Goal: Navigation & Orientation: Go to known website

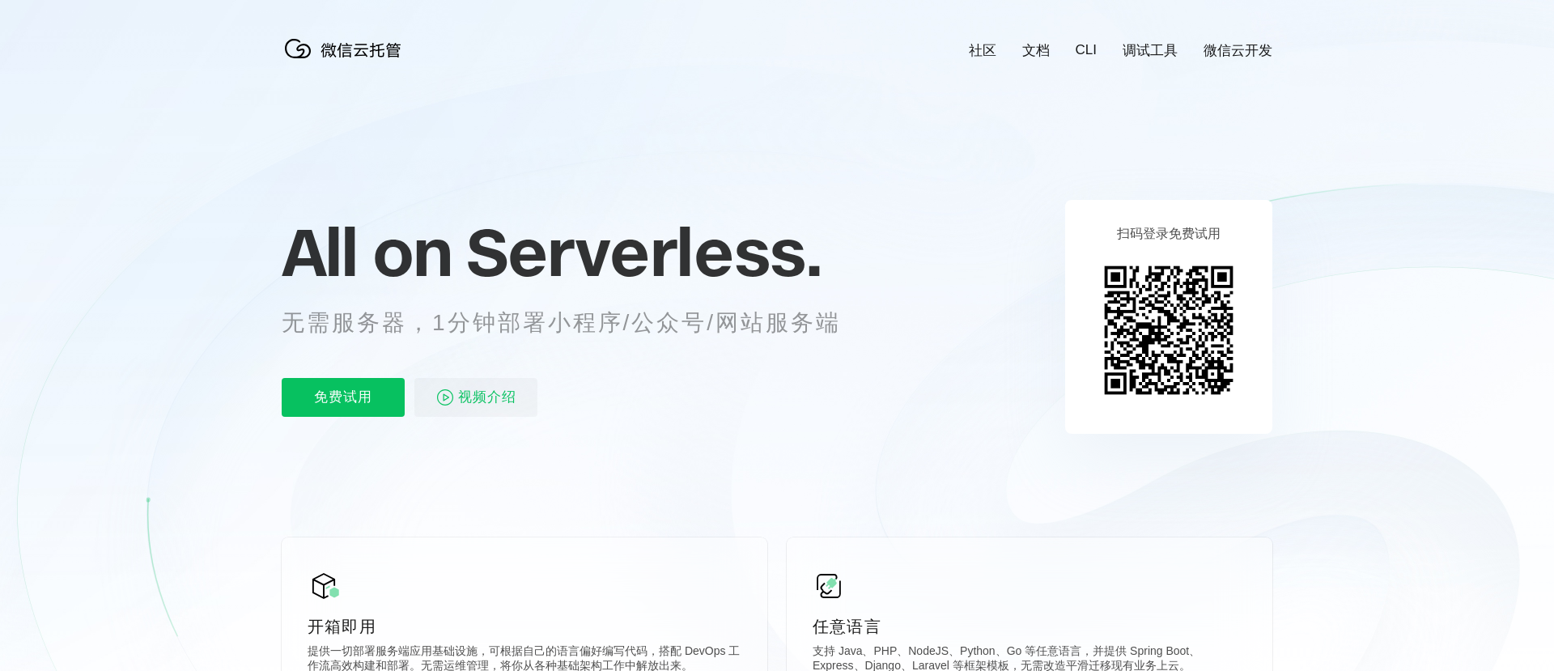
scroll to position [0, 2879]
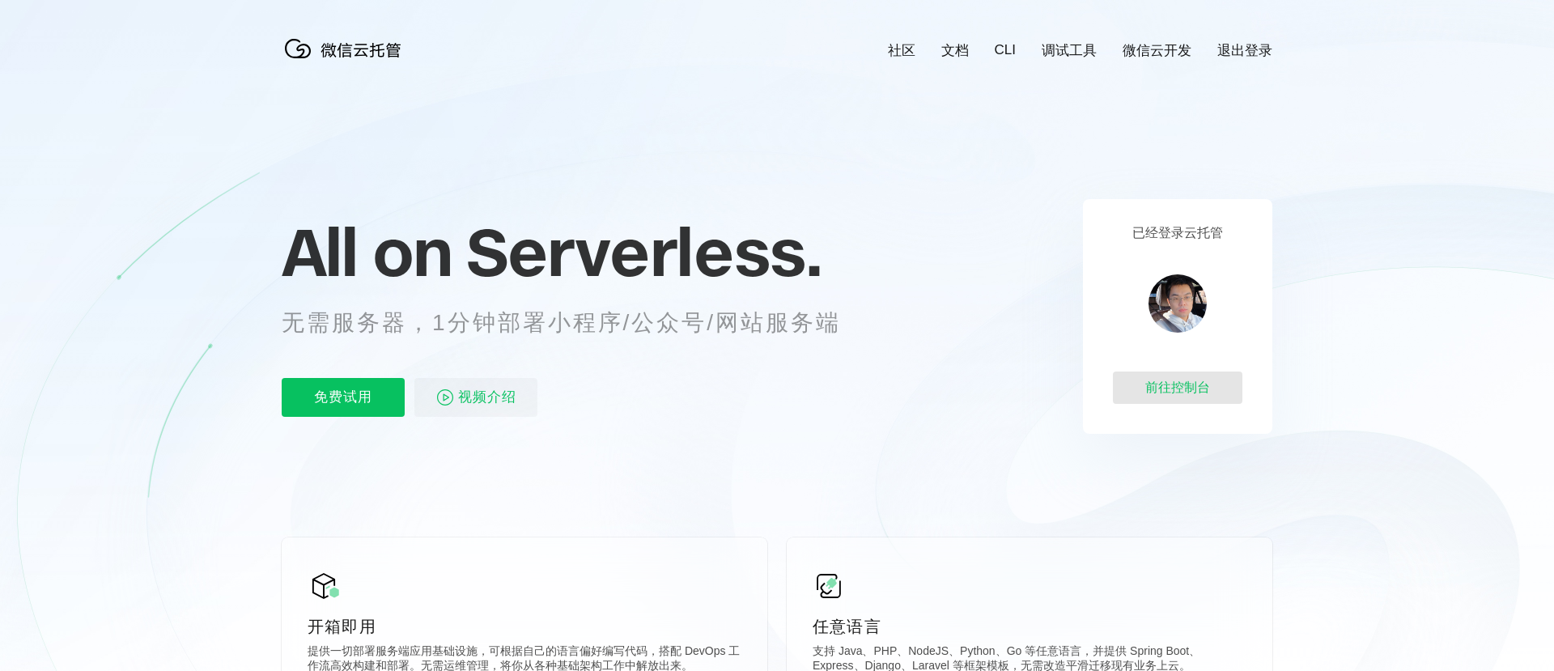
click at [1179, 381] on div "前往控制台" at bounding box center [1178, 388] width 130 height 32
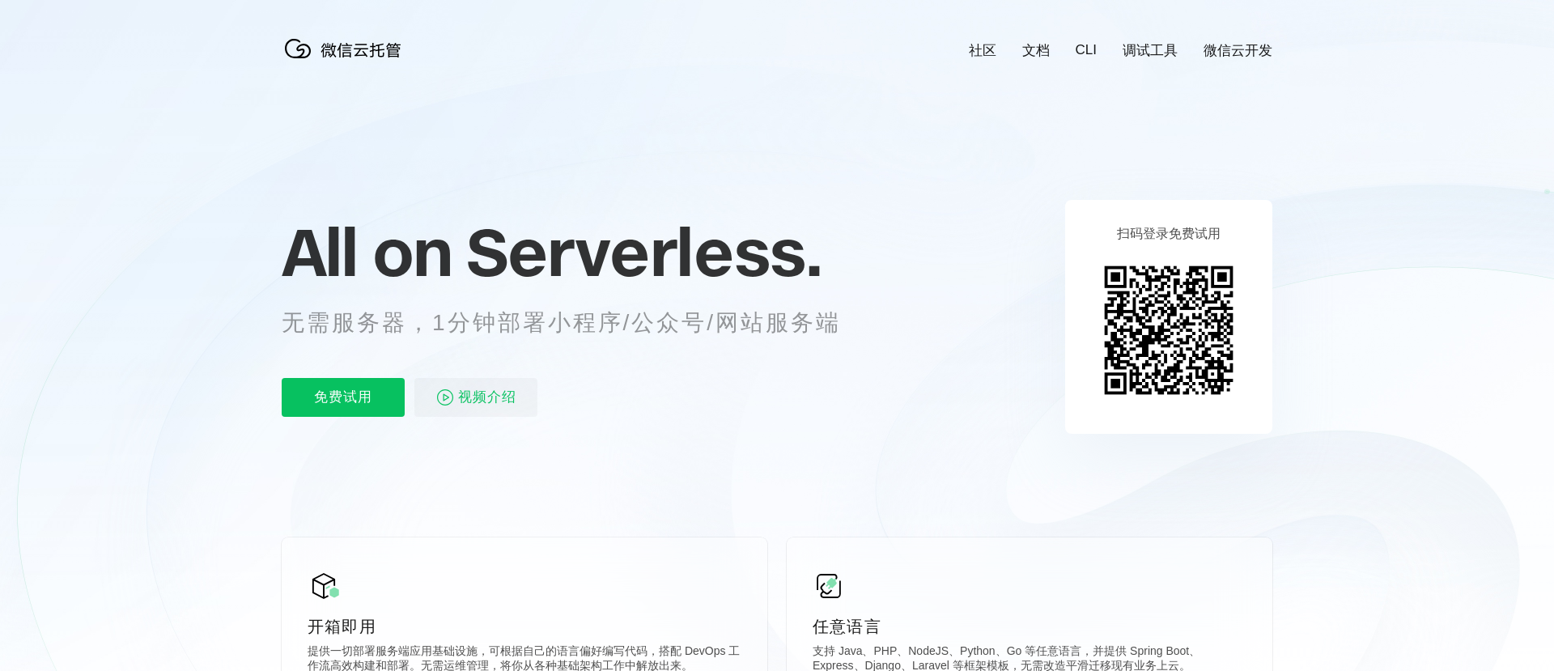
scroll to position [0, 2879]
